Goal: Ask a question

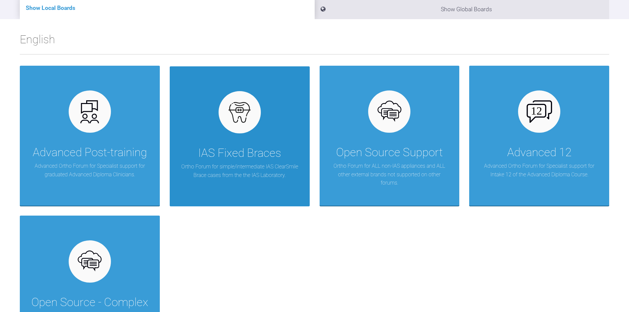
scroll to position [58, 0]
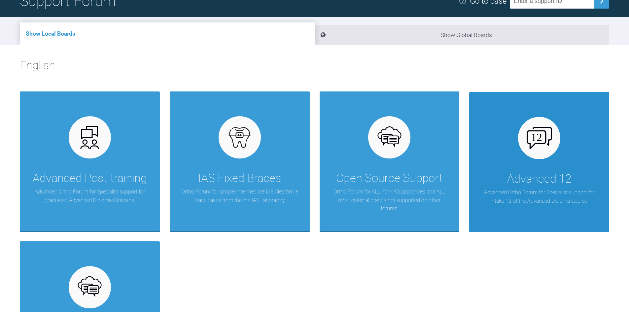
click at [543, 192] on p "Advanced Ortho Forum for Specialist support for Intake 12 of the Advanced Diplo…" at bounding box center [539, 196] width 120 height 17
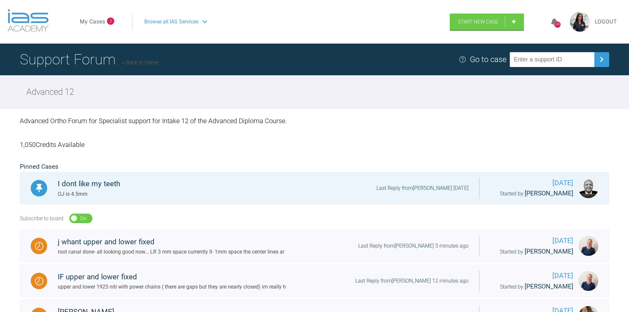
click at [101, 17] on link "My Cases" at bounding box center [92, 21] width 25 height 9
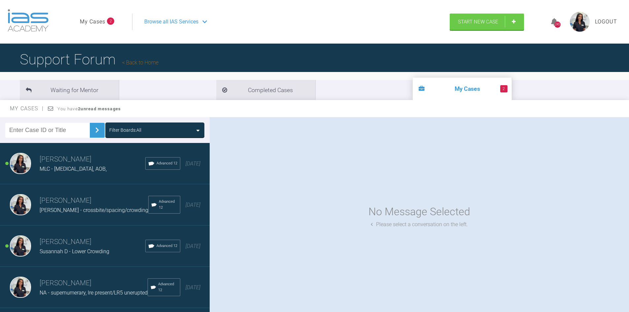
click at [60, 162] on h3 "[PERSON_NAME]" at bounding box center [93, 159] width 106 height 11
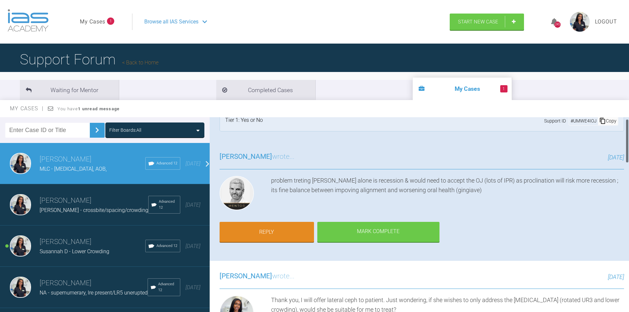
scroll to position [33, 0]
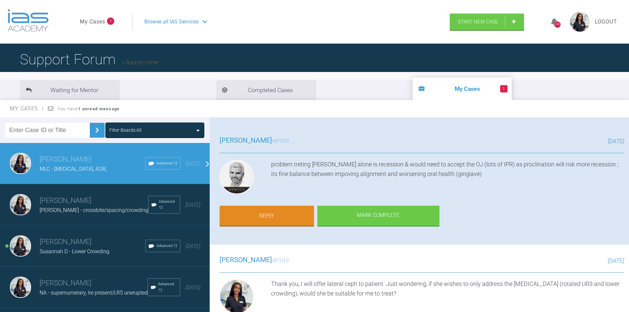
click at [453, 179] on div "problem treting [PERSON_NAME] alone is recession & would need to accept the OJ …" at bounding box center [447, 178] width 353 height 37
click at [473, 175] on div "problem treting [PERSON_NAME] alone is recession & would need to accept the OJ …" at bounding box center [447, 178] width 353 height 37
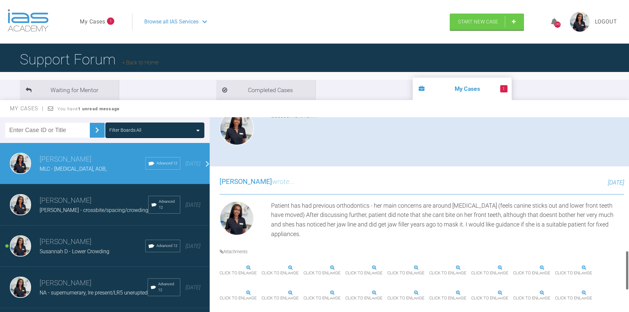
scroll to position [660, 0]
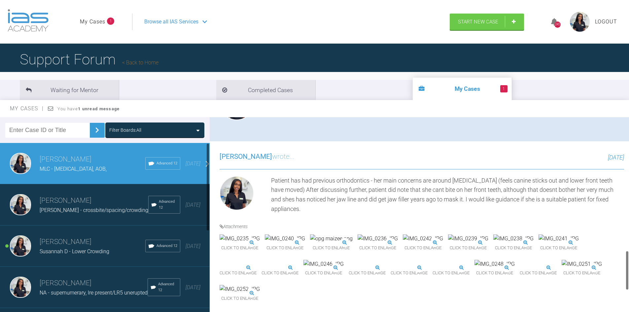
click at [238, 234] on img at bounding box center [239, 238] width 40 height 9
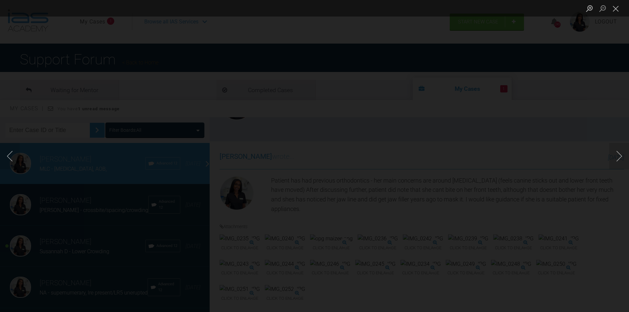
click at [620, 79] on div "Lightbox" at bounding box center [314, 156] width 629 height 312
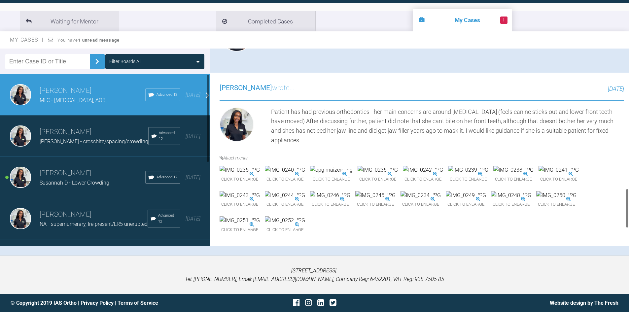
scroll to position [693, 0]
click at [258, 166] on img at bounding box center [239, 170] width 40 height 9
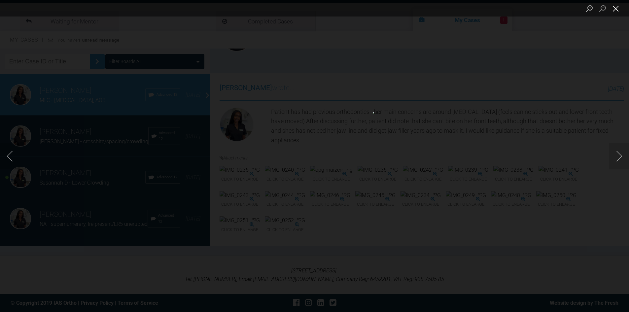
click at [616, 10] on button "Close lightbox" at bounding box center [615, 9] width 13 height 12
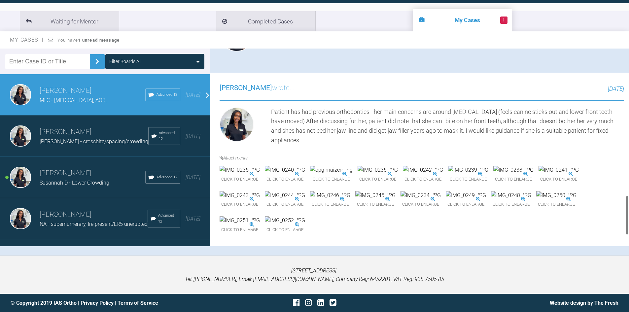
scroll to position [759, 0]
click at [400, 191] on img at bounding box center [420, 195] width 40 height 9
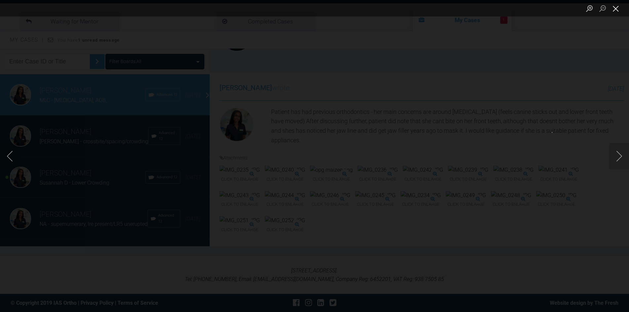
click at [617, 10] on button "Close lightbox" at bounding box center [615, 9] width 13 height 12
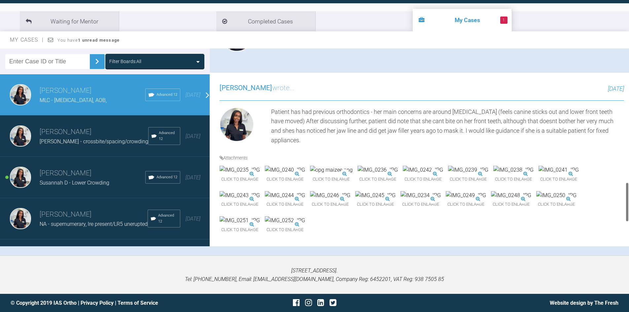
scroll to position [660, 0]
click at [352, 166] on img at bounding box center [331, 170] width 43 height 9
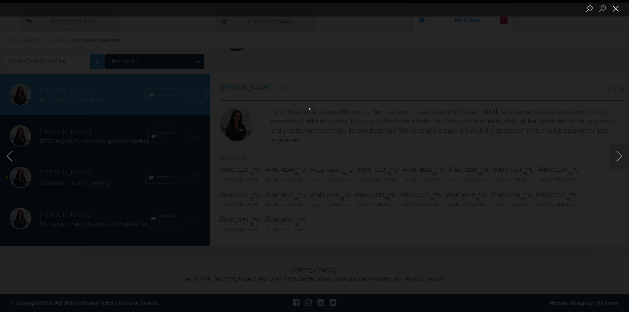
click at [618, 12] on button "Close lightbox" at bounding box center [615, 9] width 13 height 12
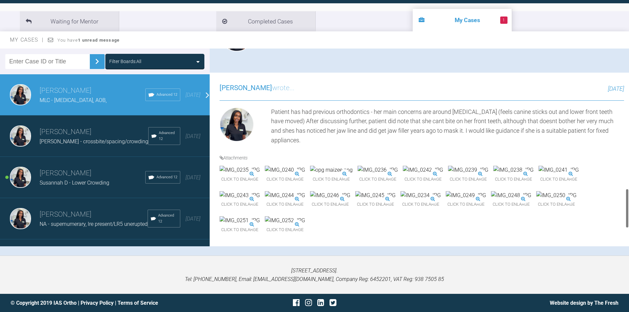
scroll to position [783, 0]
click at [400, 191] on img at bounding box center [420, 195] width 40 height 9
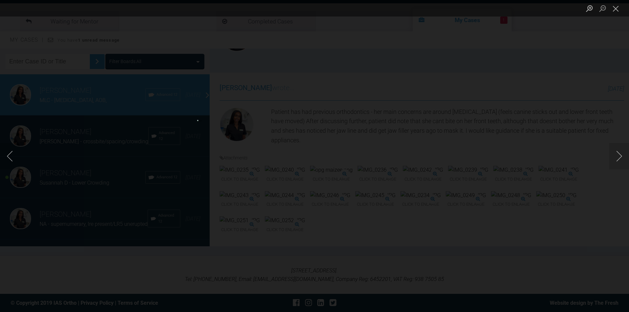
click at [624, 33] on div "Lightbox" at bounding box center [314, 156] width 629 height 312
